Goal: Find specific page/section: Find specific page/section

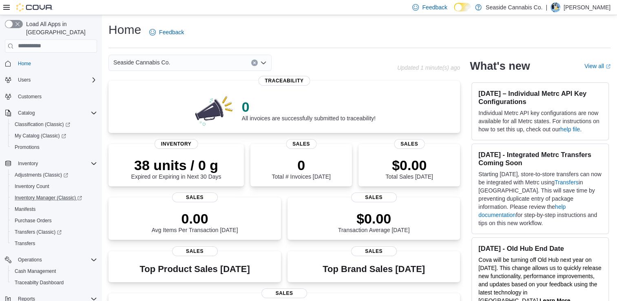
click at [33, 192] on link "Inventory Manager (Classic)" at bounding box center [54, 197] width 92 height 11
